Goal: Go to known website: Access a specific website the user already knows

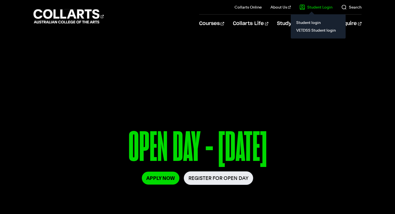
click at [310, 6] on link "Student Login" at bounding box center [316, 6] width 33 height 5
click at [312, 29] on link "VETDSS Student login" at bounding box center [318, 30] width 46 height 8
